Goal: Task Accomplishment & Management: Manage account settings

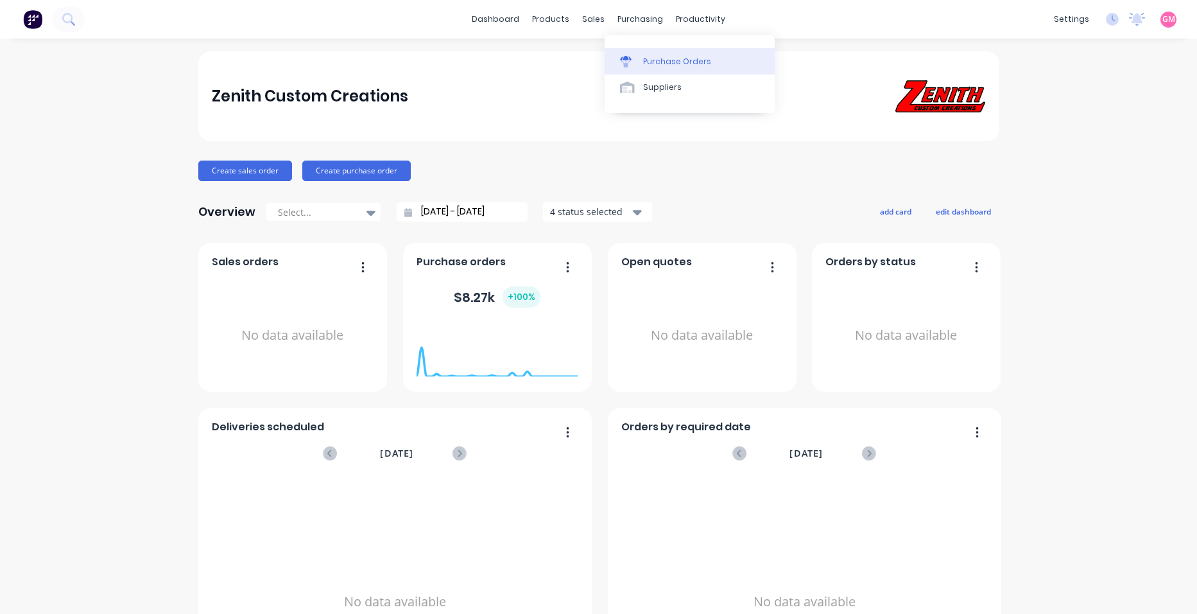
click at [646, 54] on link "Purchase Orders" at bounding box center [690, 61] width 170 height 26
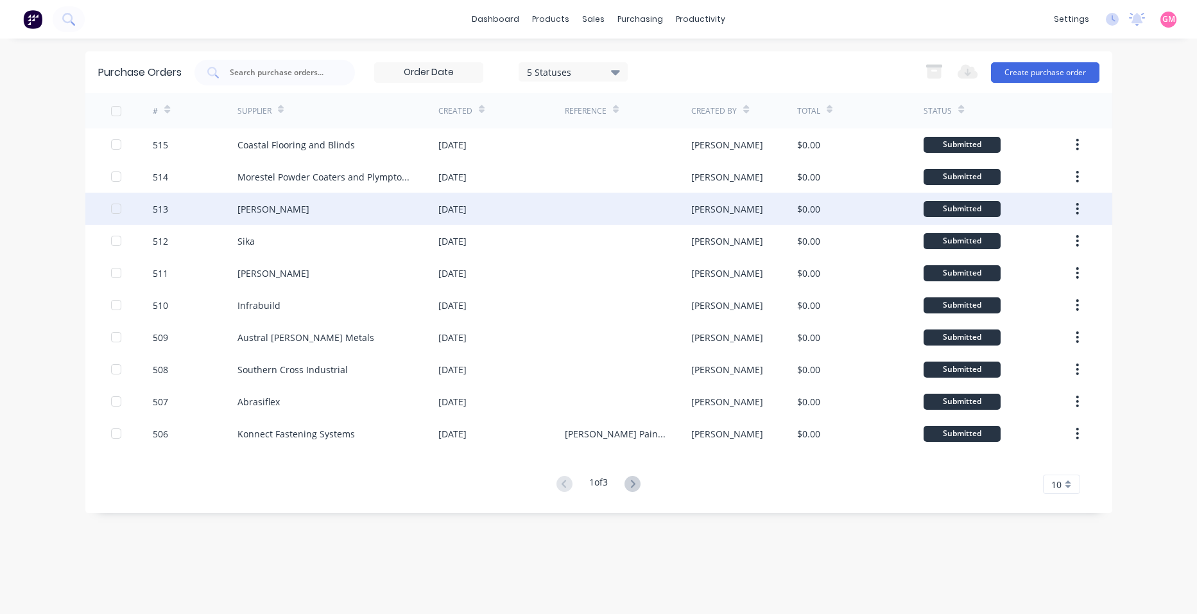
click at [352, 209] on div "[PERSON_NAME]" at bounding box center [338, 209] width 201 height 32
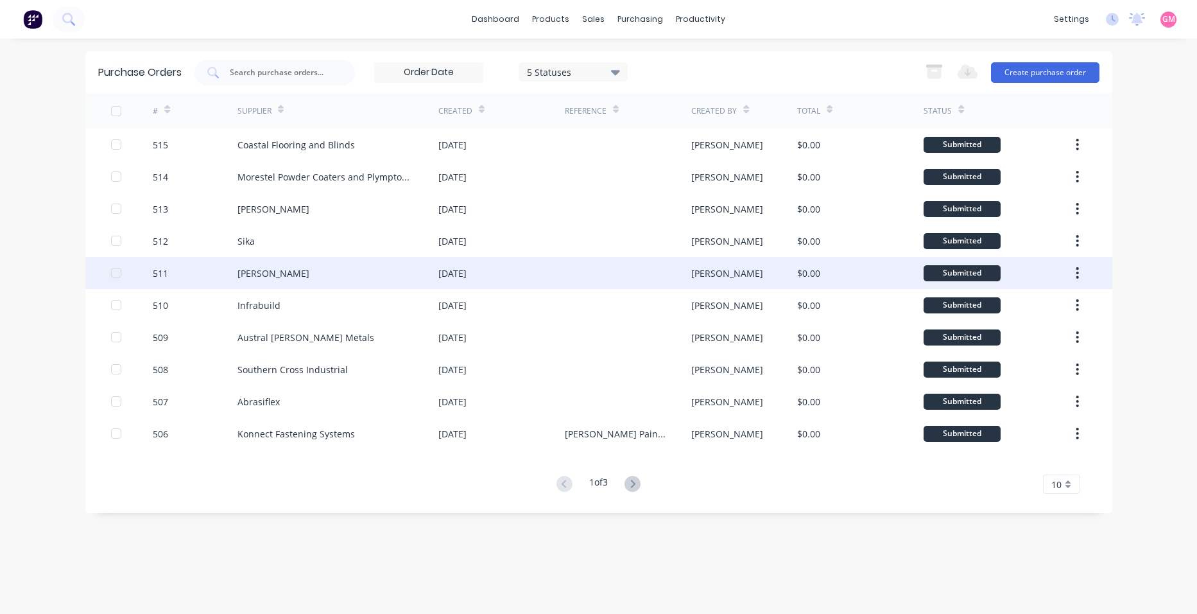
click at [582, 273] on div at bounding box center [628, 273] width 126 height 32
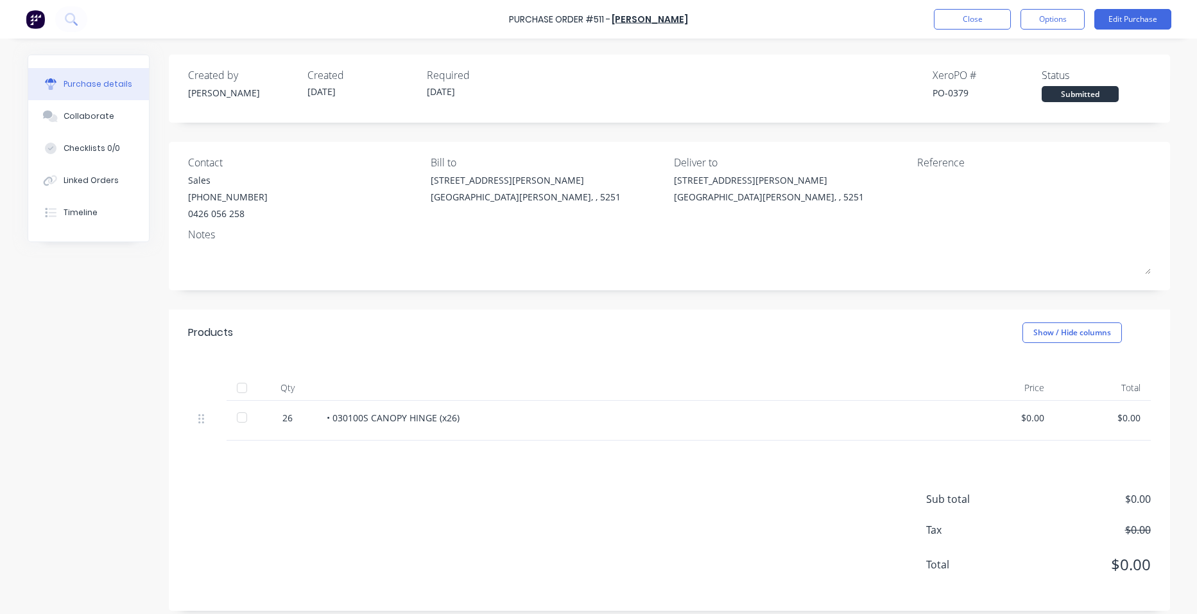
click at [478, 420] on div "• 030100S CANOPY HINGE (x26)" at bounding box center [637, 417] width 621 height 13
click at [974, 15] on button "Close" at bounding box center [972, 19] width 77 height 21
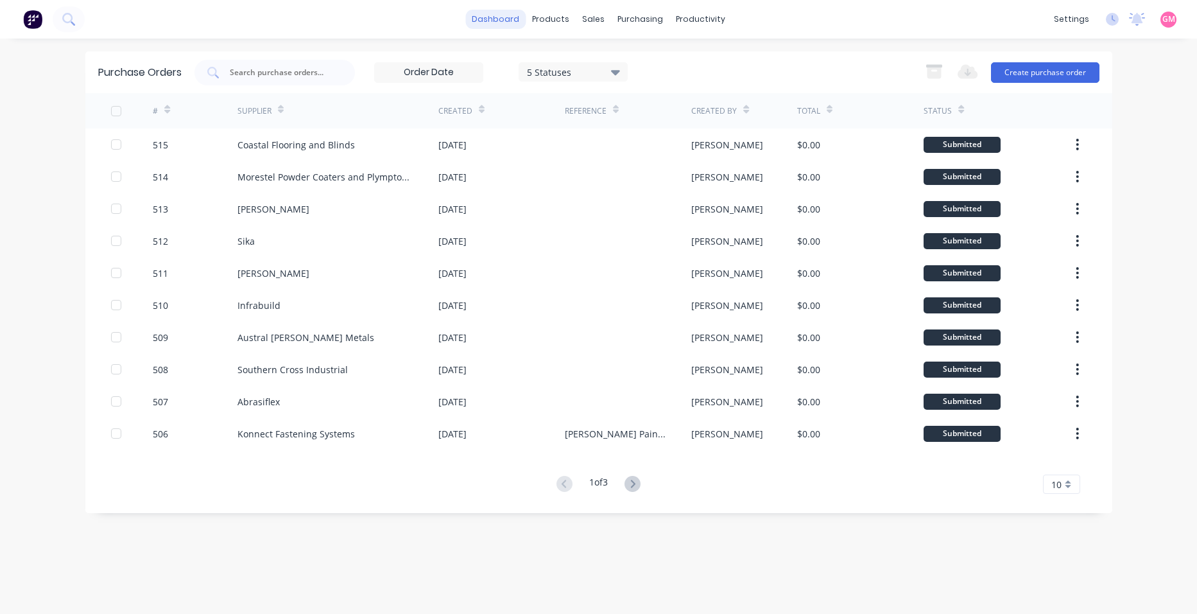
click at [502, 19] on link "dashboard" at bounding box center [495, 19] width 60 height 19
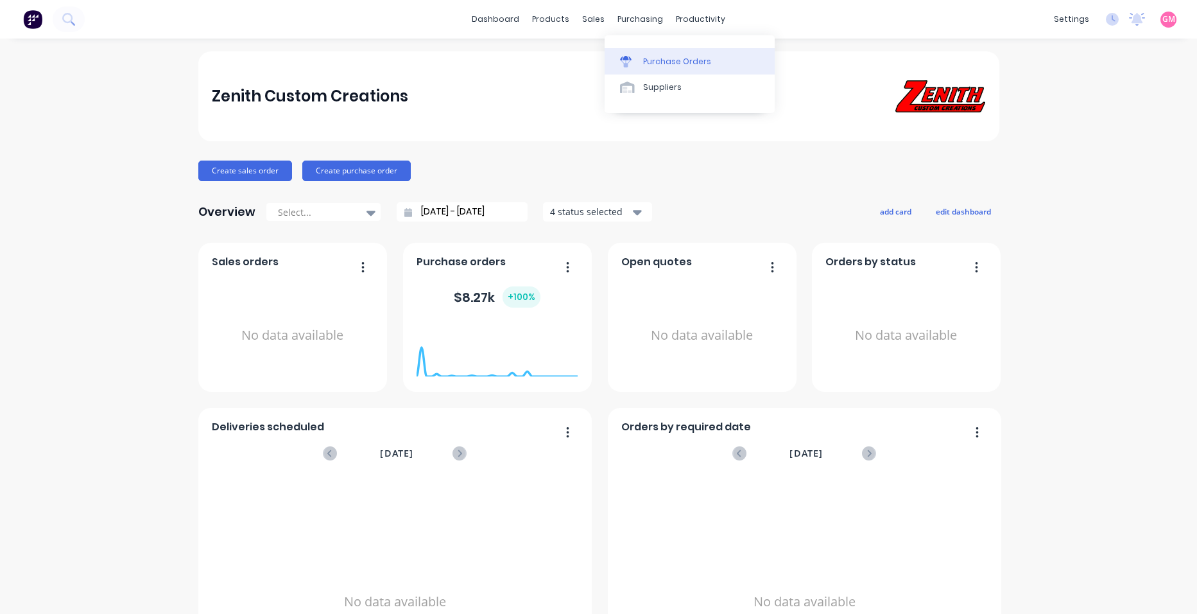
click at [691, 70] on link "Purchase Orders" at bounding box center [690, 61] width 170 height 26
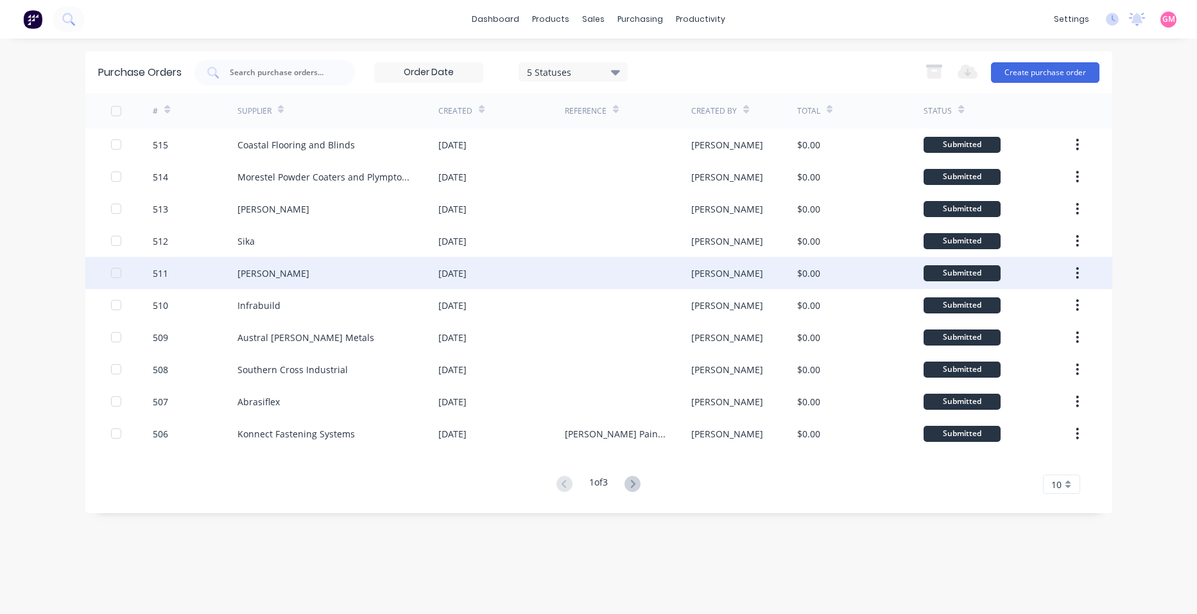
click at [520, 268] on div "[DATE]" at bounding box center [501, 273] width 126 height 32
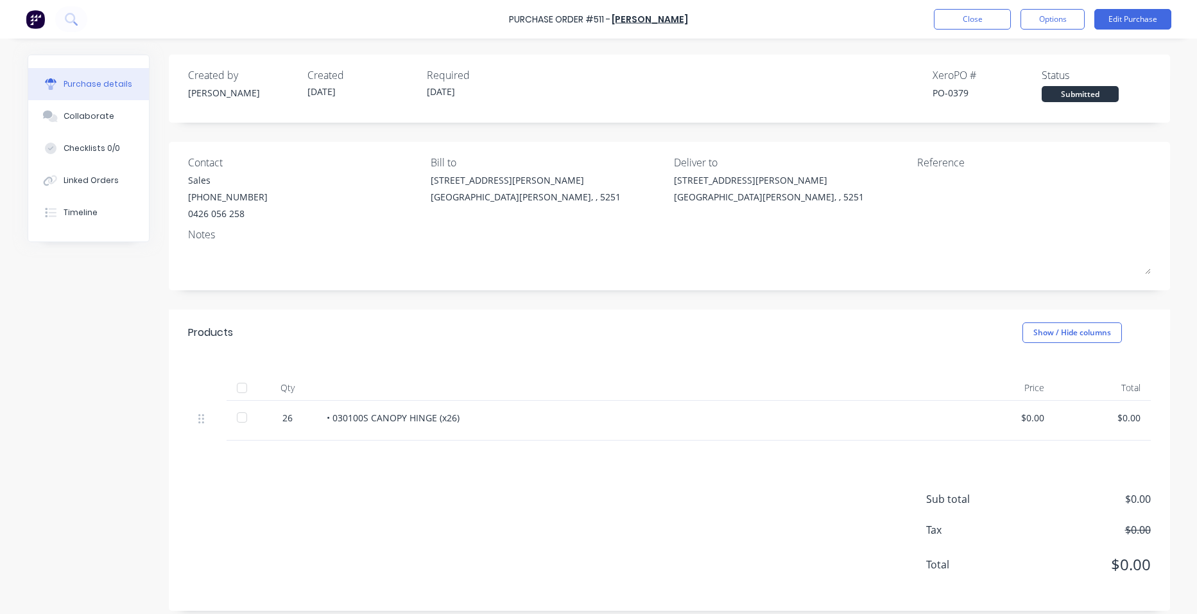
click at [238, 390] on div at bounding box center [242, 388] width 26 height 26
click at [968, 21] on button "Close" at bounding box center [972, 19] width 77 height 21
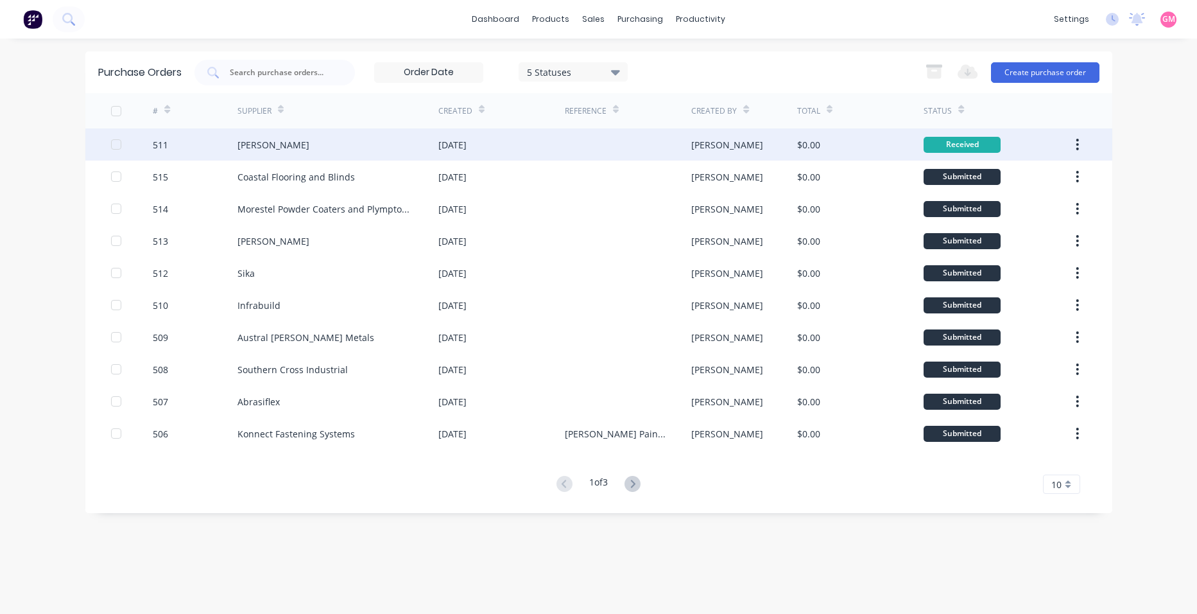
click at [1086, 143] on button "button" at bounding box center [1077, 144] width 30 height 23
click at [1055, 176] on div "Archive" at bounding box center [1032, 178] width 99 height 19
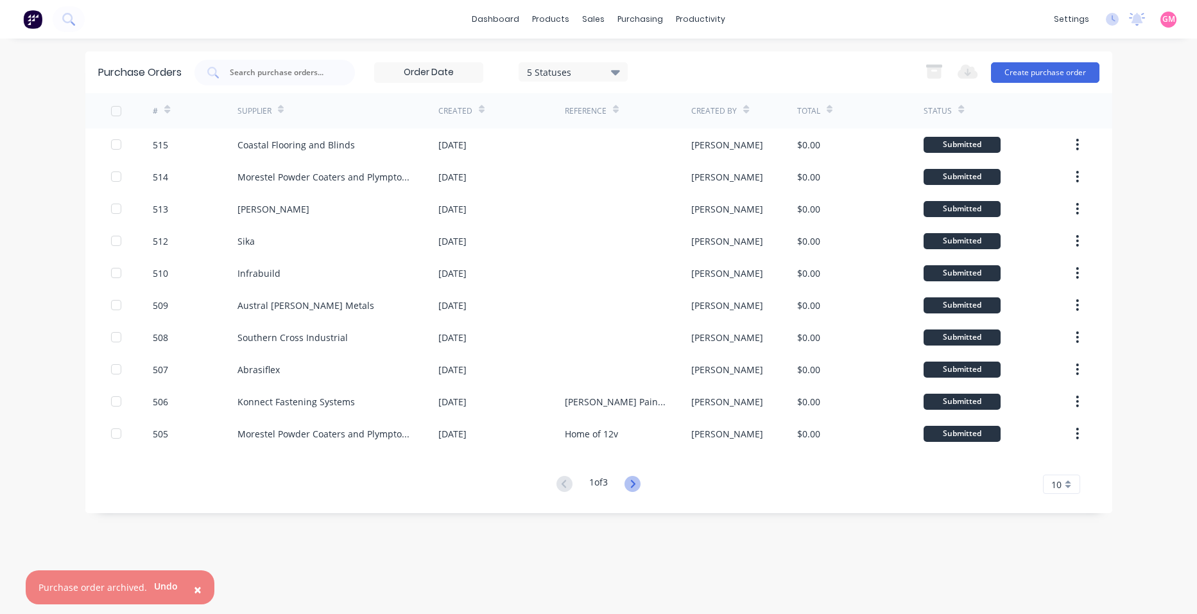
click at [640, 482] on icon at bounding box center [633, 484] width 16 height 16
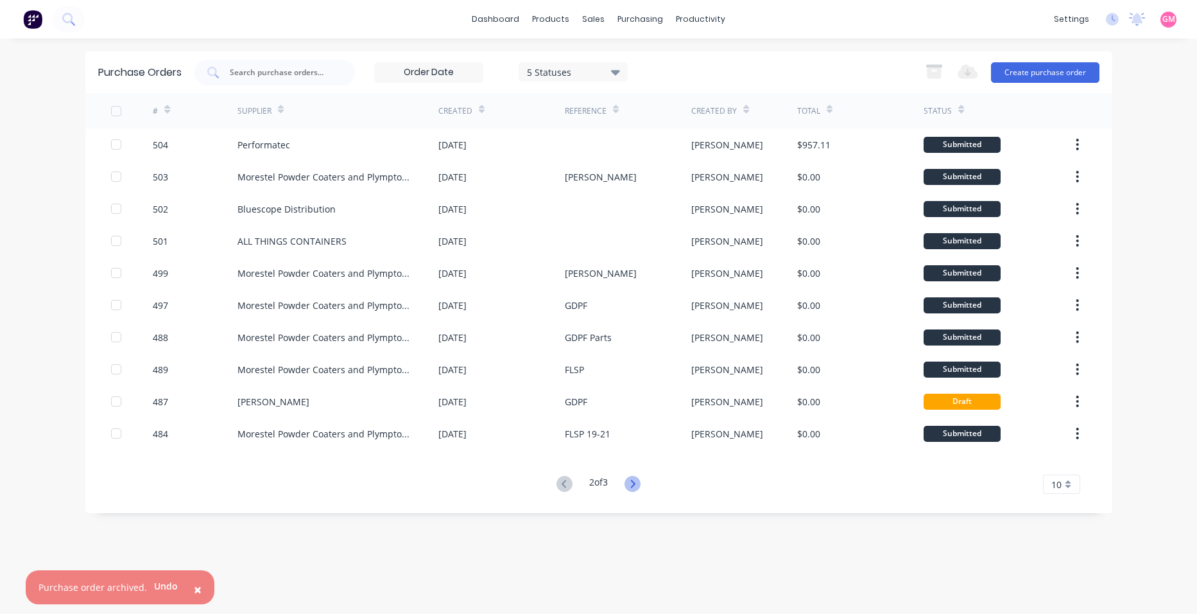
click at [634, 483] on icon at bounding box center [633, 484] width 16 height 16
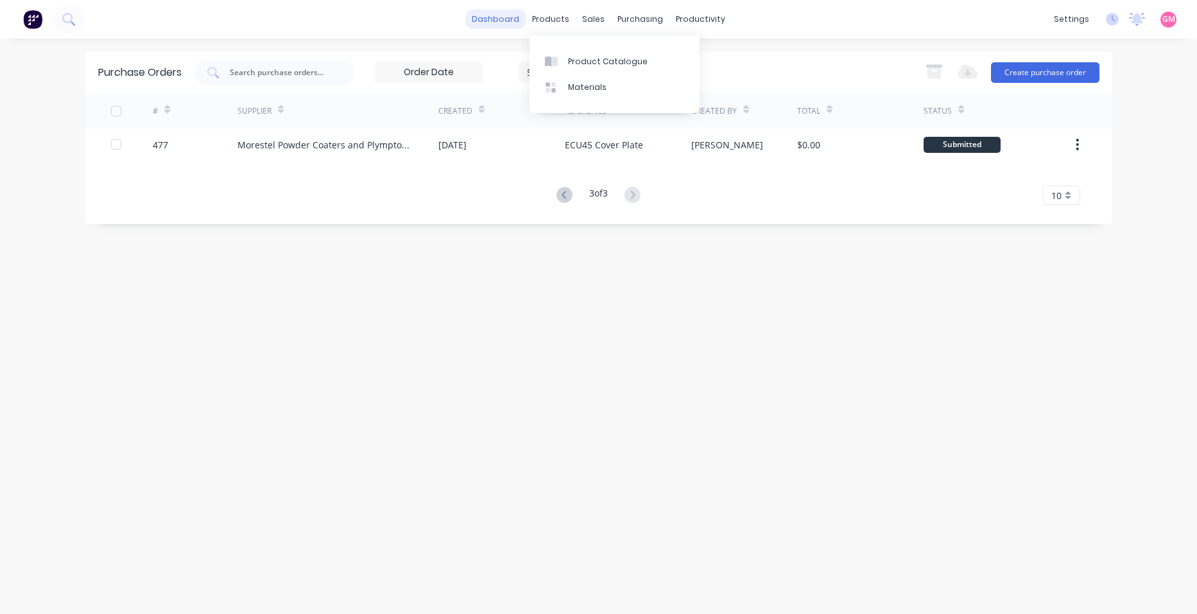
click at [510, 19] on link "dashboard" at bounding box center [495, 19] width 60 height 19
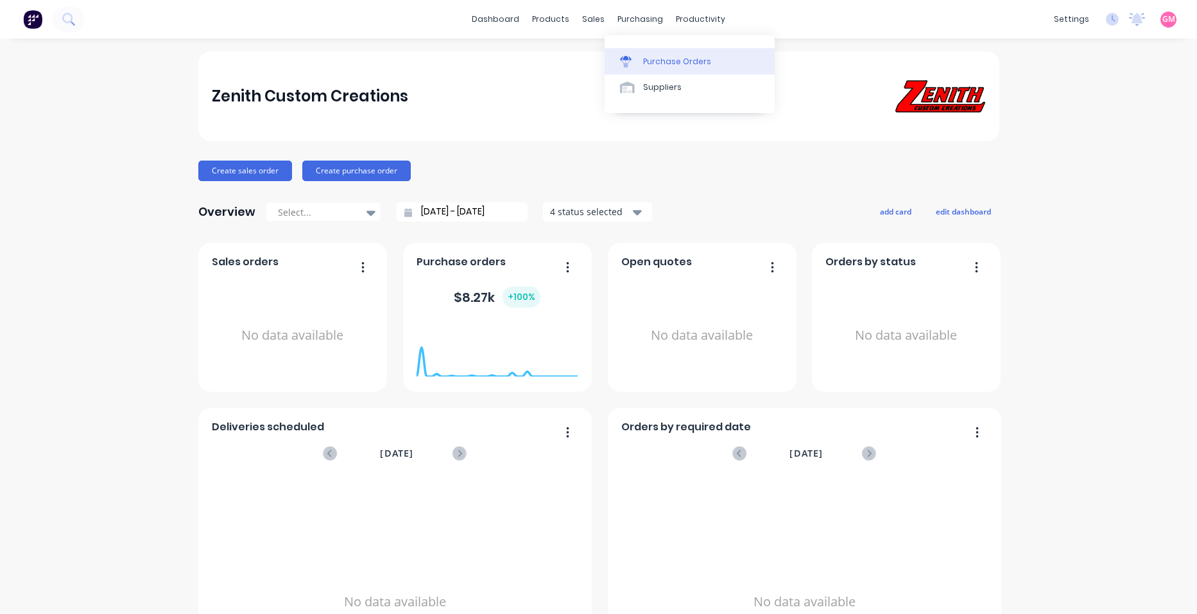
click at [706, 58] on div "Purchase Orders" at bounding box center [677, 62] width 68 height 12
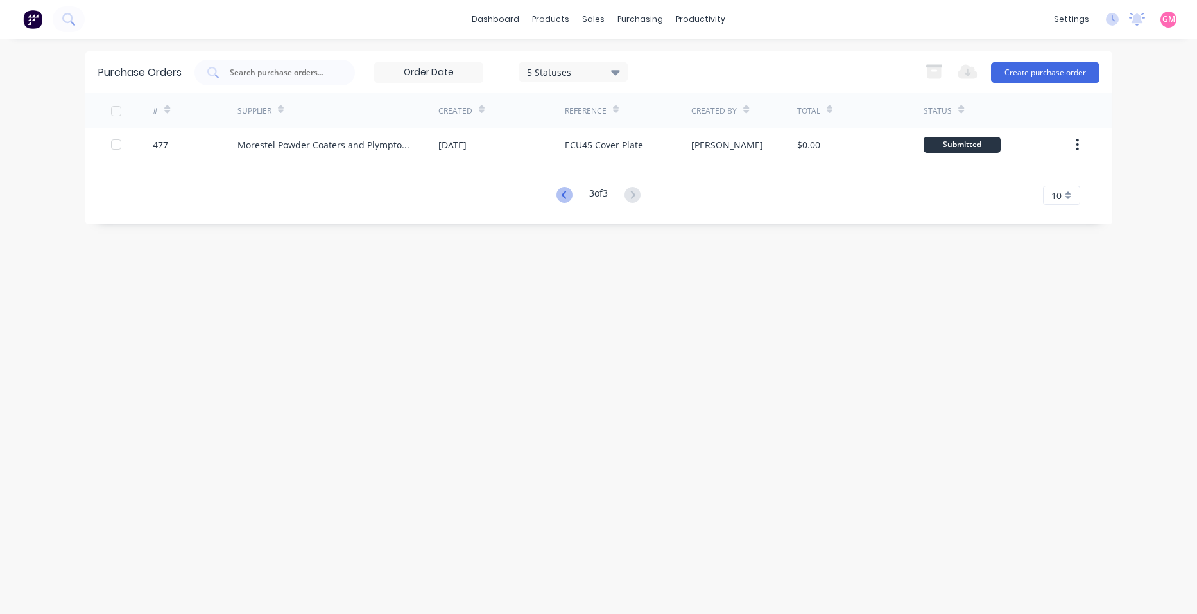
click at [564, 195] on icon at bounding box center [565, 195] width 16 height 16
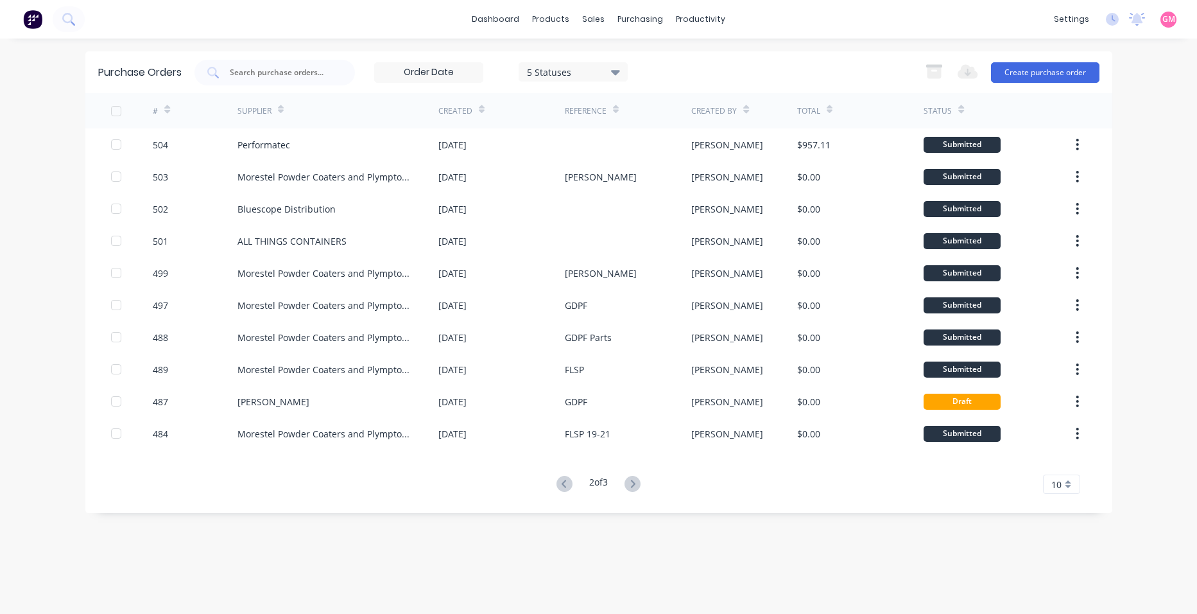
click at [563, 487] on g at bounding box center [565, 484] width 16 height 16
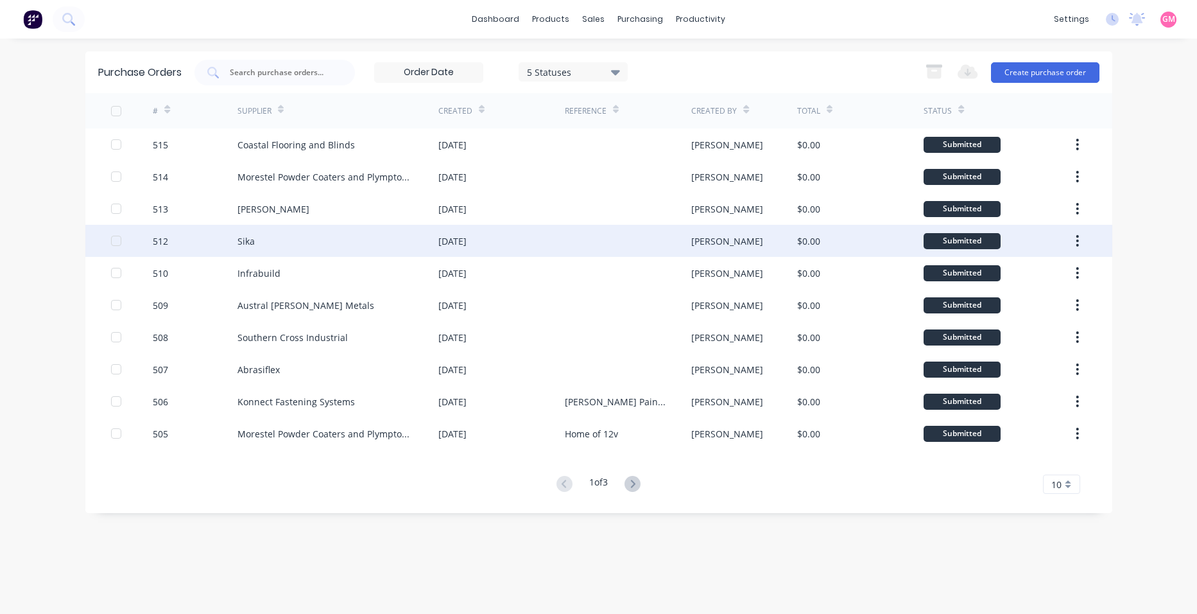
click at [311, 242] on div "Sika" at bounding box center [338, 241] width 201 height 32
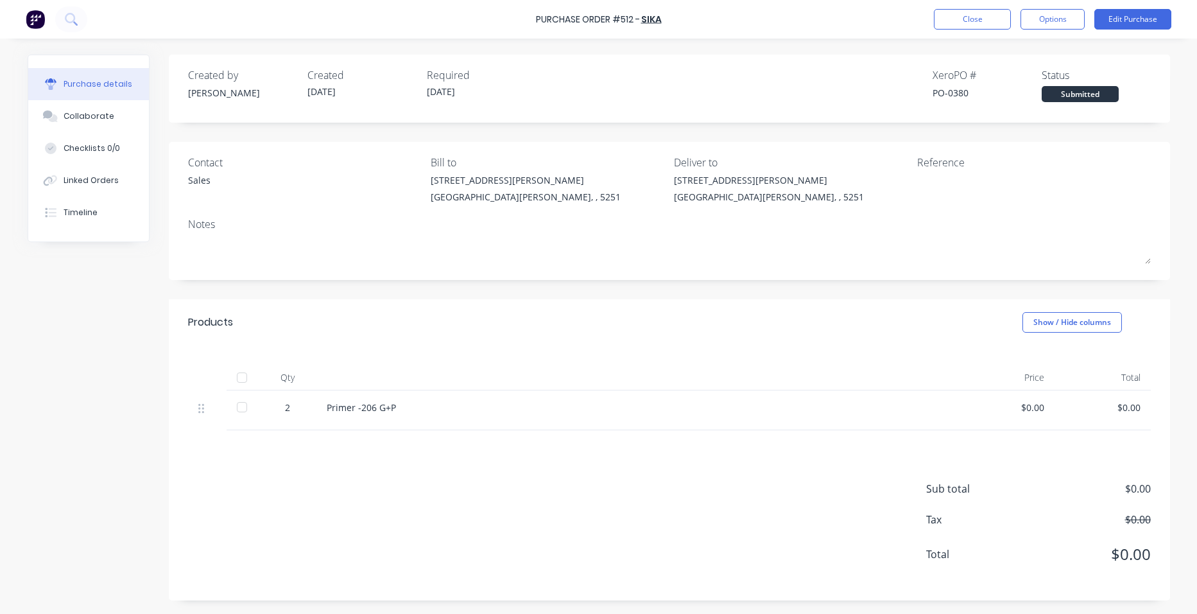
click at [239, 378] on div at bounding box center [242, 378] width 26 height 26
click at [965, 28] on button "Close" at bounding box center [972, 19] width 77 height 21
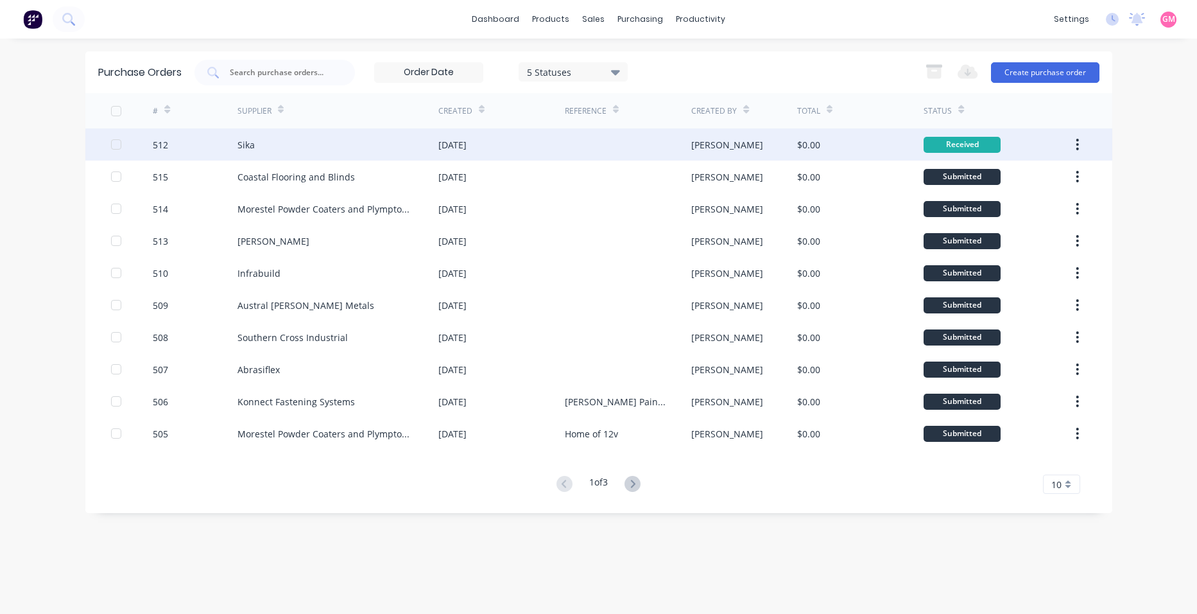
click at [1082, 146] on button "button" at bounding box center [1077, 144] width 30 height 23
drag, startPoint x: 1061, startPoint y: 210, endPoint x: 1056, endPoint y: 185, distance: 25.6
click at [1056, 185] on div "Archive Duplicate" at bounding box center [1032, 191] width 122 height 58
click at [1056, 184] on div "Archive" at bounding box center [1032, 178] width 99 height 19
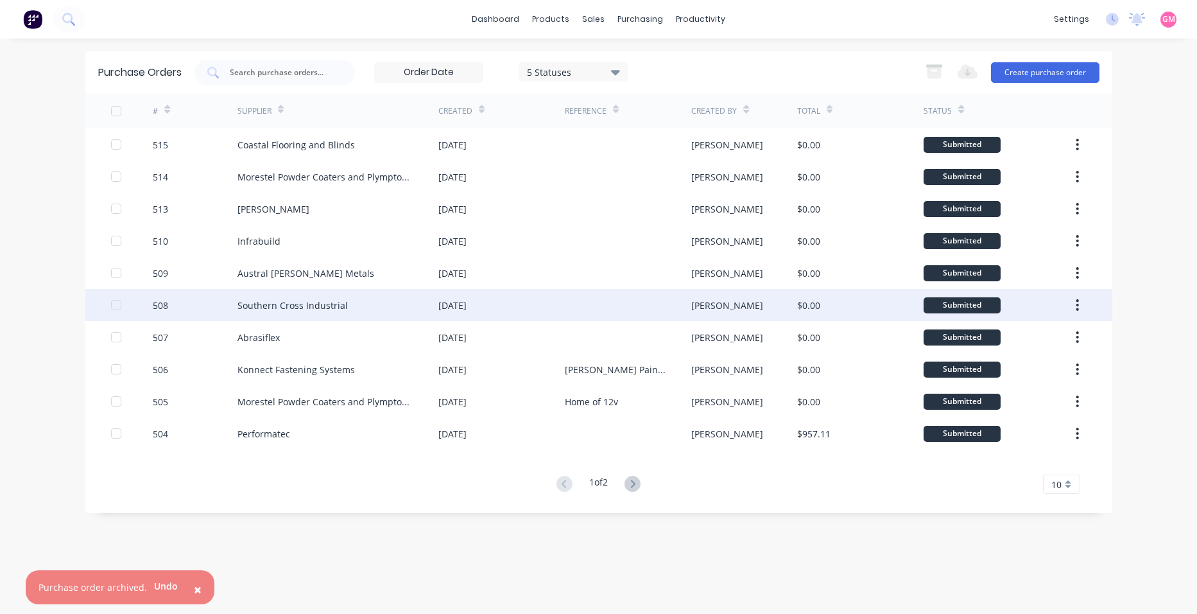
click at [277, 300] on div "Southern Cross Industrial" at bounding box center [293, 305] width 110 height 13
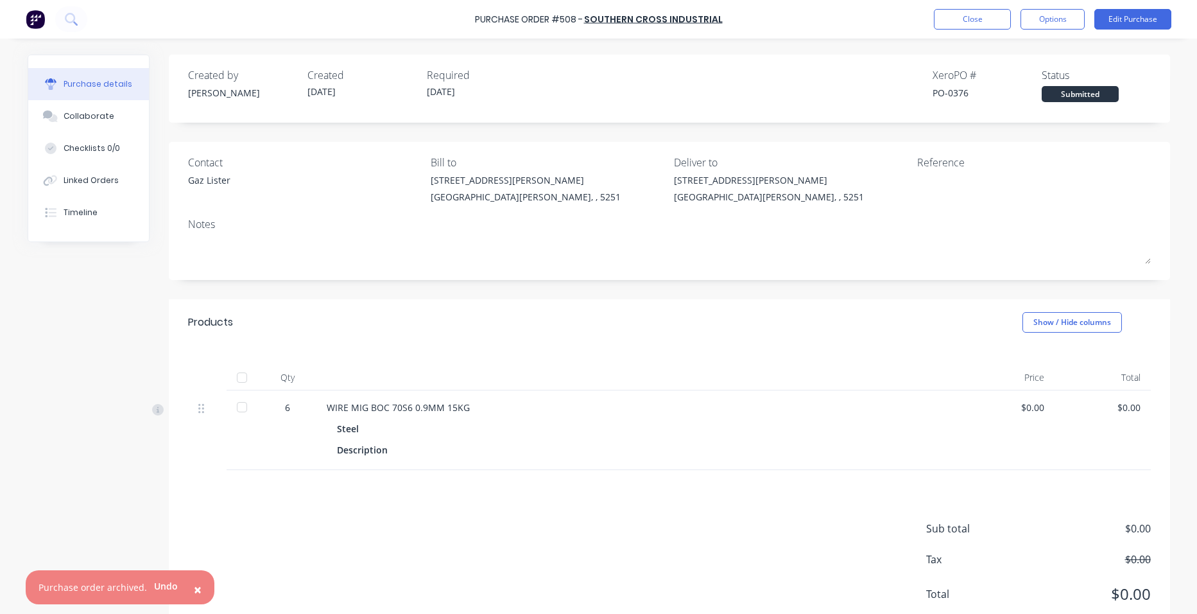
click at [241, 379] on div at bounding box center [242, 378] width 26 height 26
click at [992, 18] on button "Close" at bounding box center [972, 19] width 77 height 21
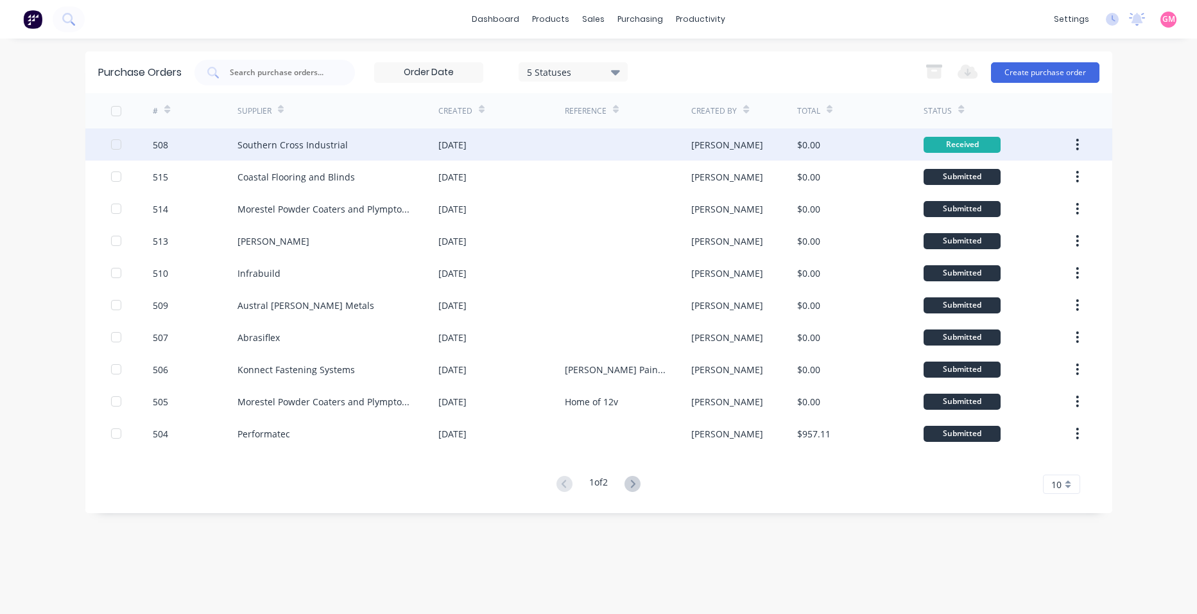
click at [1084, 149] on button "button" at bounding box center [1077, 144] width 30 height 23
click at [1073, 149] on button "button" at bounding box center [1077, 144] width 30 height 23
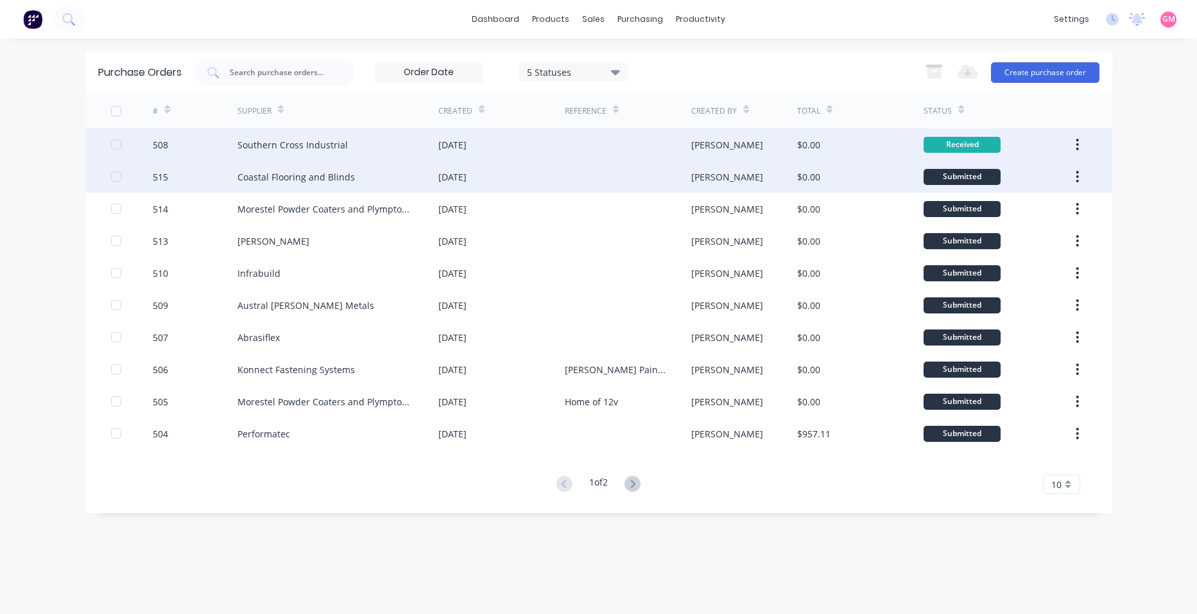
click at [1061, 173] on div "Submitted" at bounding box center [998, 176] width 148 height 32
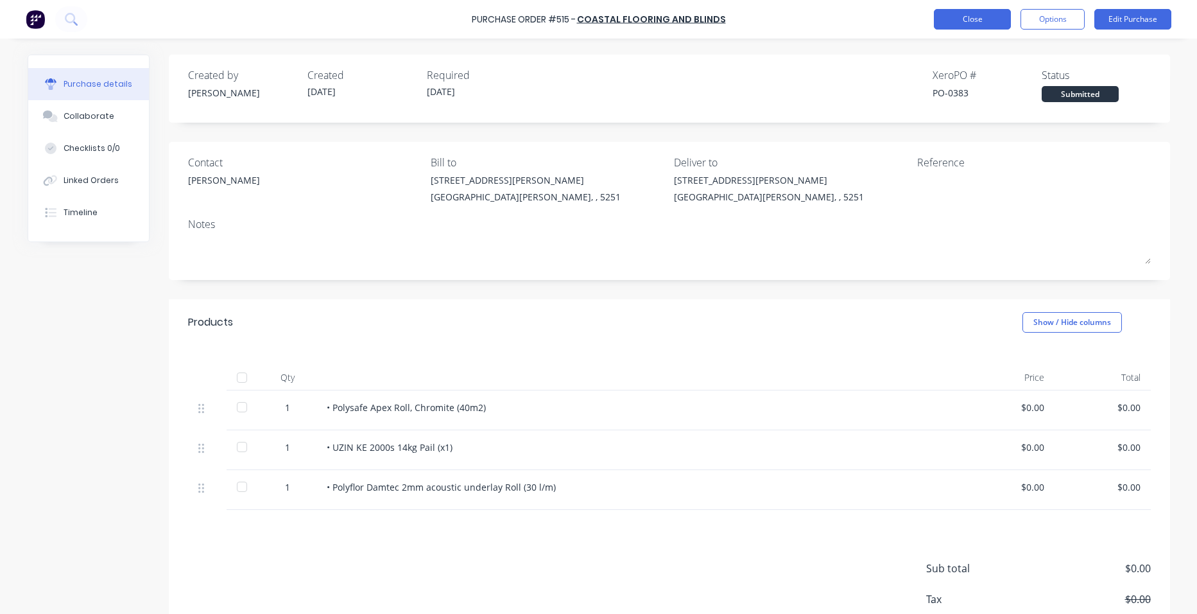
click at [985, 22] on button "Close" at bounding box center [972, 19] width 77 height 21
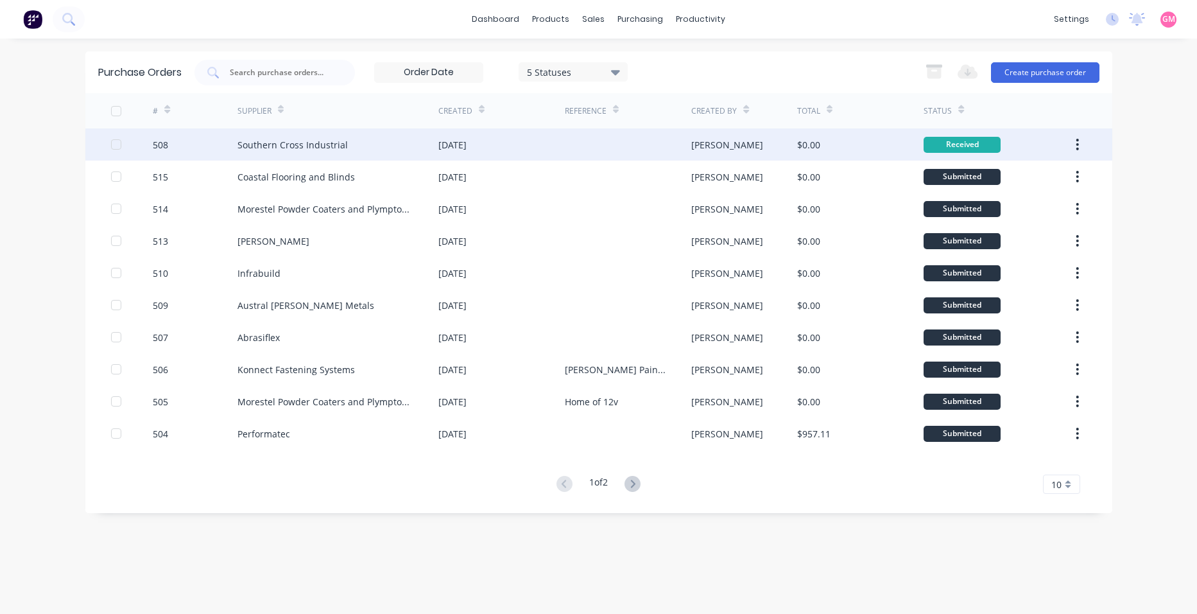
click at [1079, 146] on icon "button" at bounding box center [1077, 144] width 3 height 14
click at [1019, 177] on div "Archive" at bounding box center [1032, 178] width 99 height 19
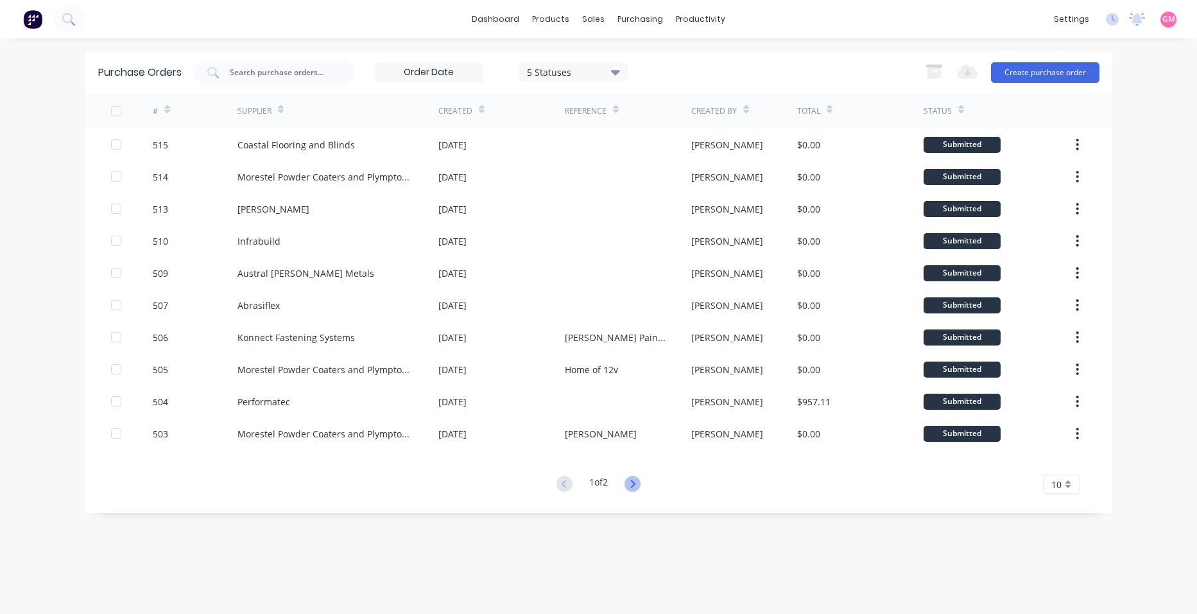
click at [634, 485] on icon at bounding box center [633, 484] width 16 height 16
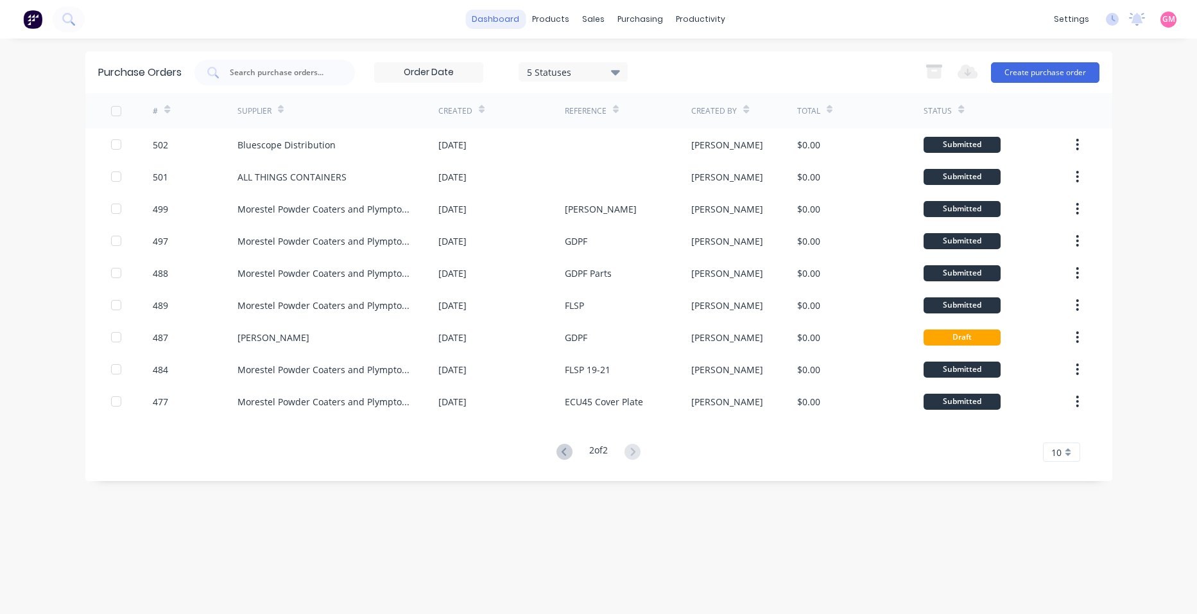
click at [485, 24] on link "dashboard" at bounding box center [495, 19] width 60 height 19
